Goal: Connect with others: Establish contact or relationships with other users

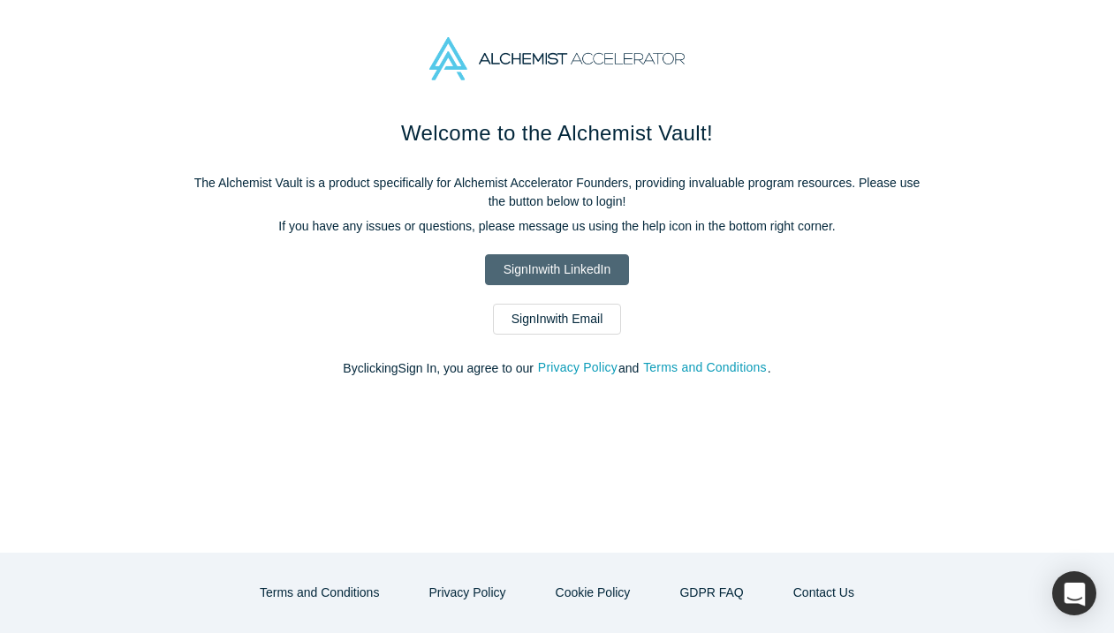
click at [559, 262] on link "Sign In with LinkedIn" at bounding box center [557, 269] width 144 height 31
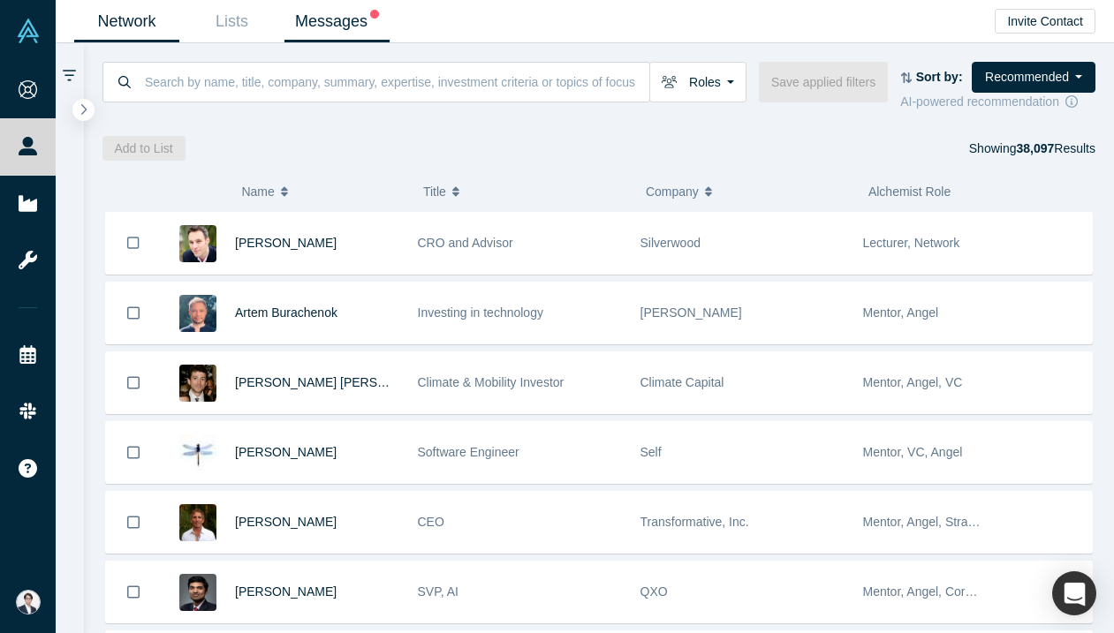
click at [340, 13] on link "Messages" at bounding box center [336, 22] width 105 height 42
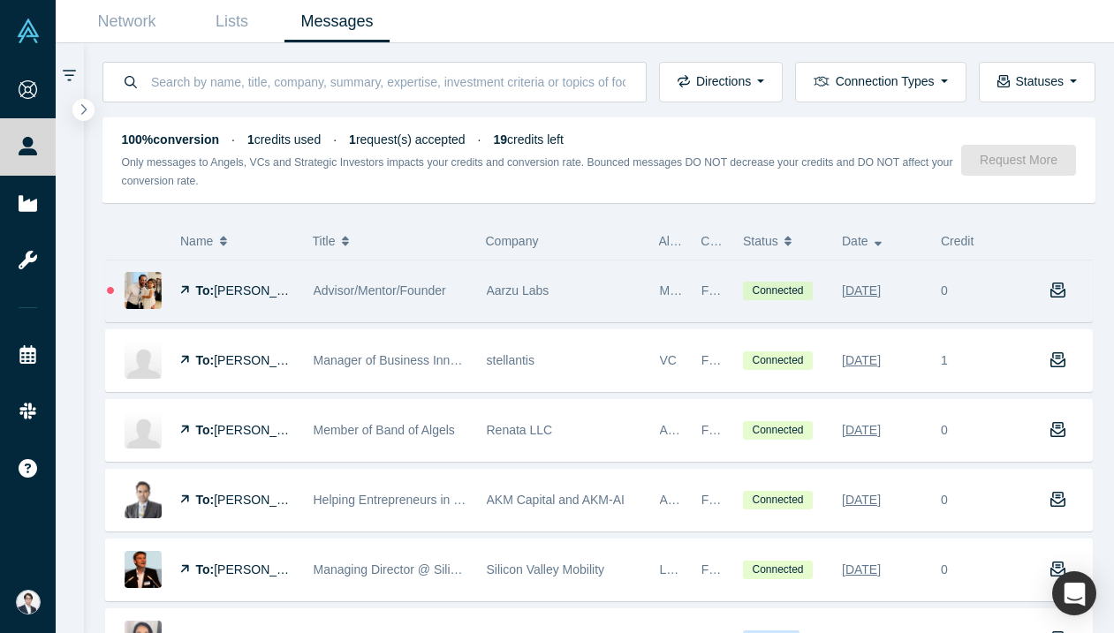
click at [608, 291] on div "Aarzu Labs" at bounding box center [564, 291] width 155 height 61
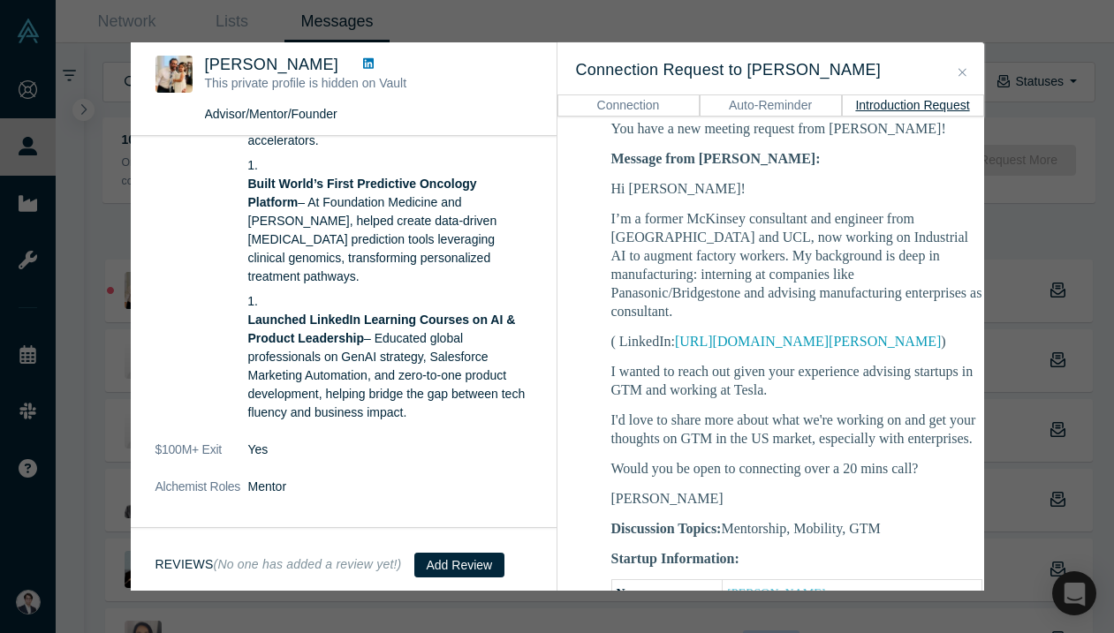
scroll to position [311, 0]
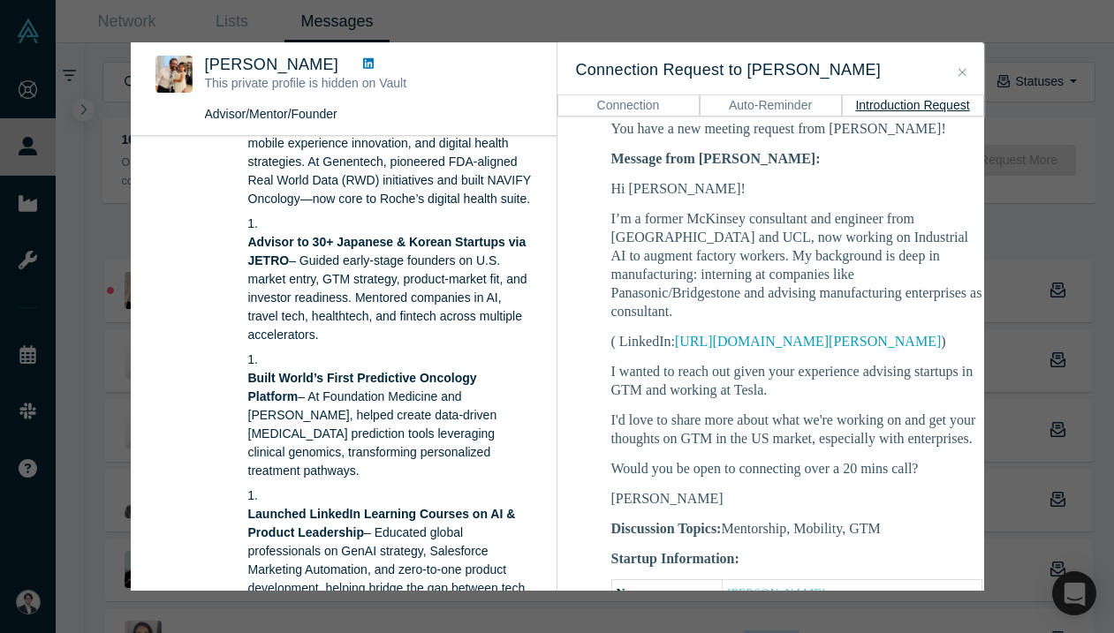
click at [684, 38] on div "Was the recommendation useful? Swapnil Amin This private profile is hidden on V…" at bounding box center [557, 316] width 1114 height 633
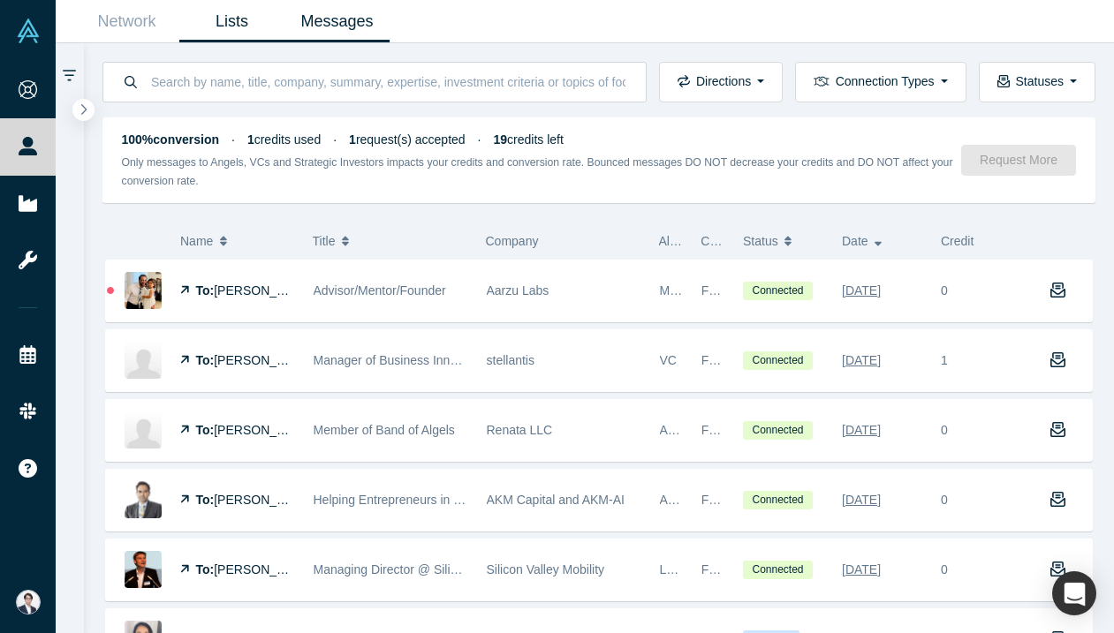
click at [218, 10] on link "Lists" at bounding box center [231, 22] width 105 height 42
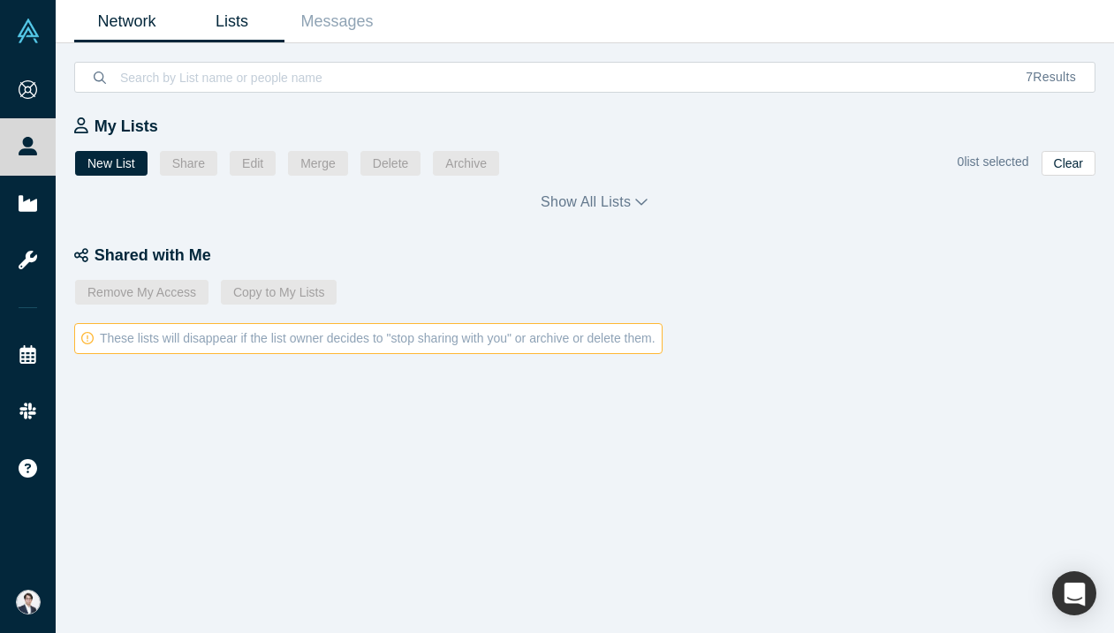
click at [125, 21] on link "Network" at bounding box center [126, 22] width 105 height 42
